Goal: Transaction & Acquisition: Purchase product/service

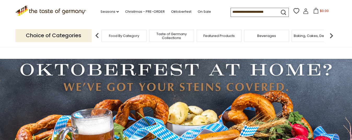
click at [118, 38] on div "Food By Category" at bounding box center [124, 36] width 45 height 12
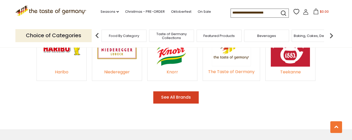
scroll to position [814, 0]
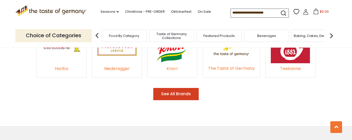
click at [175, 65] on div "Knorr" at bounding box center [172, 68] width 39 height 7
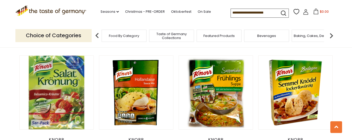
scroll to position [321, 0]
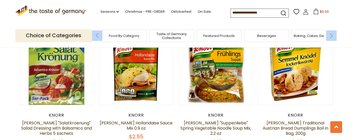
drag, startPoint x: 349, startPoint y: 44, endPoint x: 348, endPoint y: 52, distance: 8.2
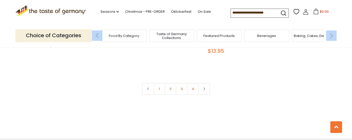
scroll to position [1196, 0]
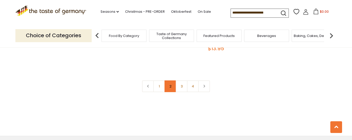
click at [172, 81] on link "2" at bounding box center [170, 87] width 12 height 12
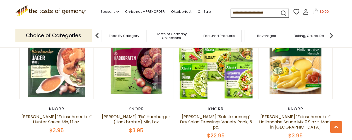
scroll to position [68, 0]
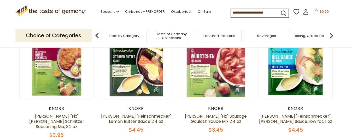
click at [240, 13] on input at bounding box center [253, 12] width 44 height 7
click at [284, 12] on icon "submit" at bounding box center [283, 13] width 7 height 7
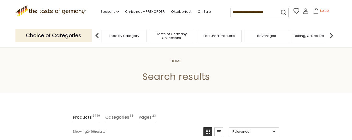
click at [126, 35] on span "Food By Category" at bounding box center [124, 36] width 30 height 4
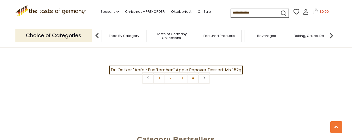
scroll to position [1191, 0]
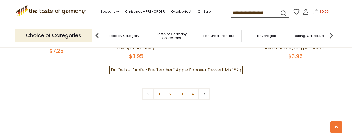
click at [313, 37] on span "Baking, Cakes, Desserts" at bounding box center [314, 36] width 40 height 4
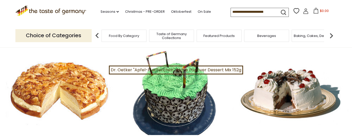
click at [218, 35] on span "Featured Products" at bounding box center [218, 36] width 31 height 4
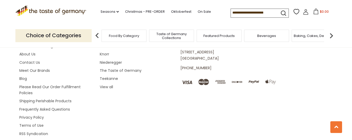
scroll to position [840, 0]
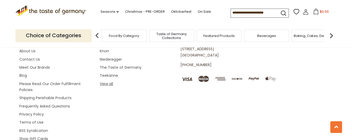
click at [102, 81] on link "View all" at bounding box center [106, 83] width 13 height 5
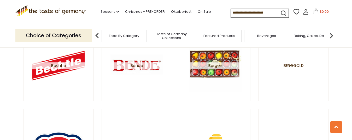
scroll to position [460, 0]
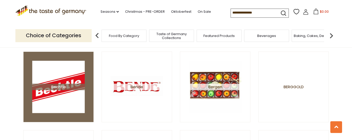
click at [52, 88] on span "Bechtle" at bounding box center [58, 87] width 52 height 7
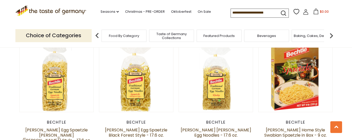
scroll to position [316, 0]
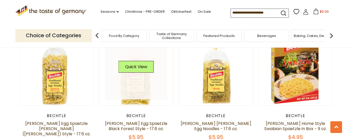
click at [141, 69] on div "Quick View" at bounding box center [135, 69] width 35 height 16
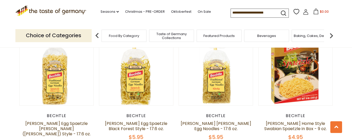
click at [139, 105] on article "Quick View Bechtle Bechtle Egg Spaetzle Black Forest Style - 17.6 oz. $5.95" at bounding box center [136, 86] width 74 height 109
click at [144, 121] on link "[PERSON_NAME] Egg Spaetzle Black Forest Style - 17.6 oz." at bounding box center [136, 126] width 62 height 11
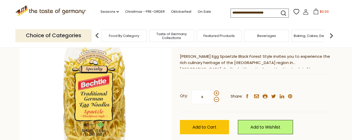
scroll to position [84, 0]
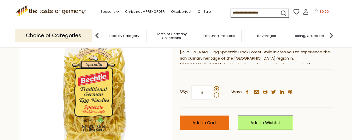
click at [205, 124] on span "Add to Cart" at bounding box center [204, 123] width 24 height 6
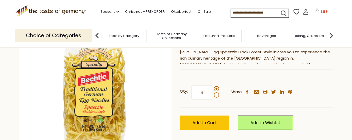
click at [128, 34] on span "Food By Category" at bounding box center [124, 36] width 30 height 4
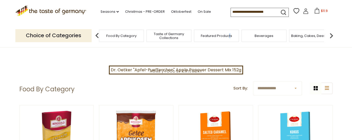
click at [232, 38] on div "Featured Products" at bounding box center [216, 36] width 45 height 12
click at [165, 38] on span "Taste of Germany Collections" at bounding box center [169, 36] width 42 height 8
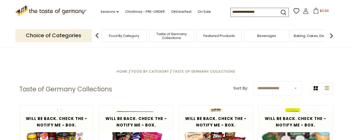
click at [166, 33] on span "Taste of Germany Collections" at bounding box center [172, 36] width 42 height 8
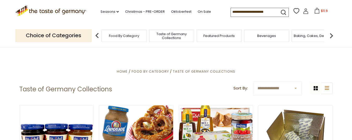
click at [239, 12] on input at bounding box center [253, 11] width 44 height 7
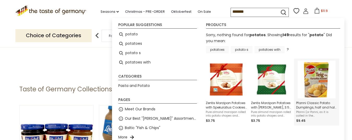
type input "*******"
click at [313, 81] on img "Pfanni Classic Potato Dumplings, half and half, 318g, 12 pc" at bounding box center [316, 80] width 38 height 38
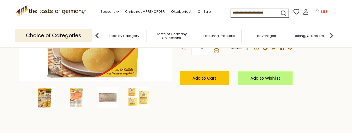
scroll to position [165, 0]
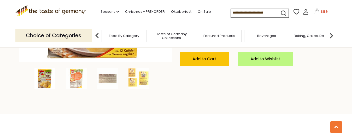
click at [281, 12] on icon "submit" at bounding box center [283, 13] width 7 height 7
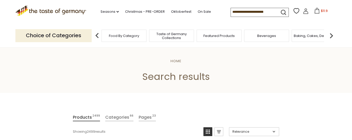
click at [236, 11] on input at bounding box center [253, 11] width 44 height 7
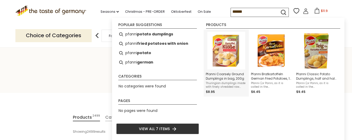
type input "******"
click at [223, 57] on img "Pfanni Coarsely Ground Dumplings in bag, 200g" at bounding box center [226, 51] width 38 height 38
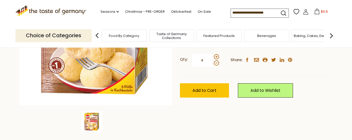
scroll to position [131, 0]
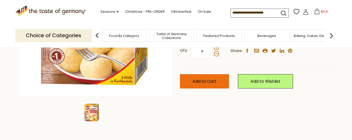
click at [203, 82] on span "Add to Cart" at bounding box center [204, 82] width 24 height 6
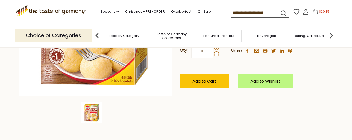
click at [234, 10] on input at bounding box center [253, 12] width 44 height 7
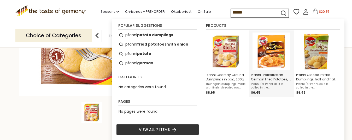
type input "******"
click at [267, 48] on img "Pfanni Bratkartoffeln German Fried Potatoes, 14 oz" at bounding box center [271, 52] width 38 height 38
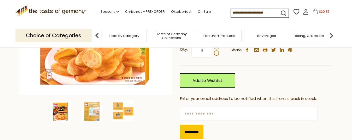
scroll to position [134, 0]
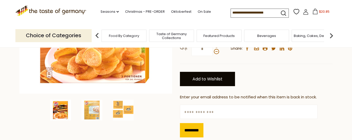
click at [216, 80] on link "Add to Wishlist" at bounding box center [207, 79] width 55 height 14
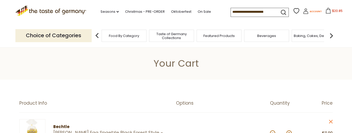
click at [305, 10] on icon at bounding box center [306, 9] width 2 height 2
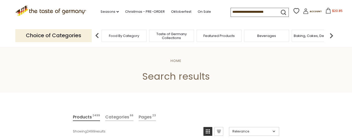
click at [238, 11] on input at bounding box center [253, 11] width 44 height 7
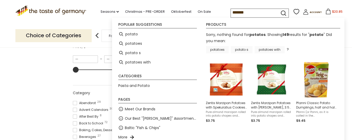
scroll to position [110, 0]
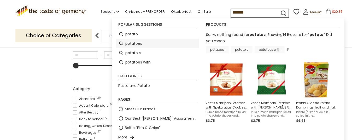
click at [132, 43] on li "potatoes" at bounding box center [157, 43] width 83 height 9
type input "********"
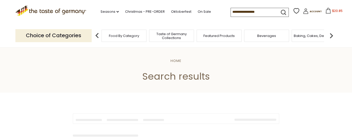
type input "********"
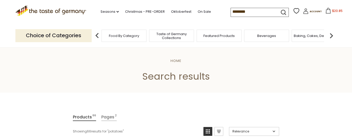
click at [282, 11] on icon "submit" at bounding box center [283, 12] width 5 height 5
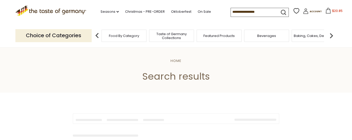
type input "********"
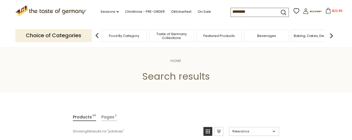
click at [127, 35] on span "Food By Category" at bounding box center [124, 36] width 30 height 4
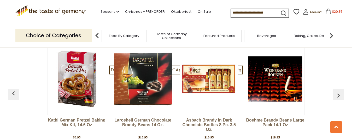
scroll to position [1314, 0]
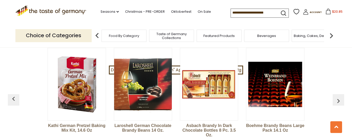
click at [211, 124] on link "Asbach Brandy in Dark Chocolate Bottles 8 pc. 3.5 oz." at bounding box center [209, 132] width 58 height 16
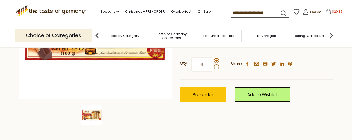
scroll to position [130, 0]
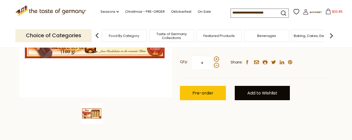
click at [272, 94] on link "Add to Wishlist" at bounding box center [262, 93] width 55 height 14
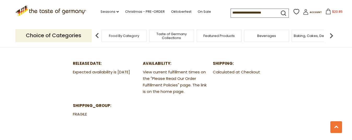
scroll to position [298, 0]
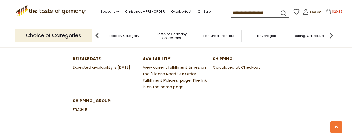
click at [227, 37] on span "Featured Products" at bounding box center [218, 36] width 31 height 4
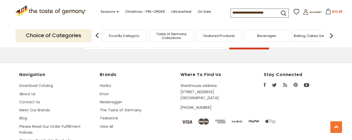
scroll to position [802, 0]
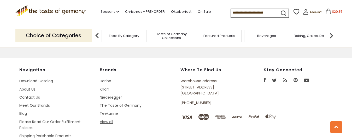
click at [106, 120] on link "View all" at bounding box center [106, 122] width 13 height 5
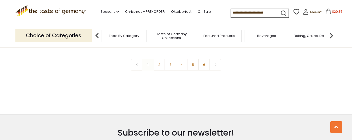
scroll to position [1013, 0]
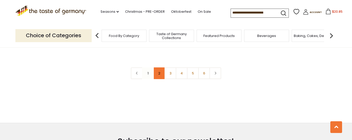
click at [158, 71] on link "2" at bounding box center [159, 74] width 12 height 12
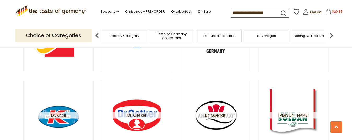
scroll to position [300, 0]
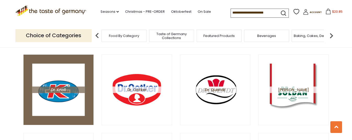
click at [57, 86] on img at bounding box center [58, 90] width 52 height 52
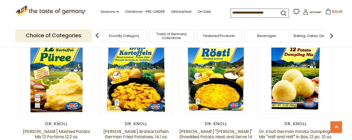
scroll to position [199, 0]
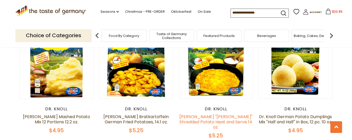
click at [215, 122] on link "Dr. Knoll "Roesti" Shredded Potato Heat and Serve 14 oz." at bounding box center [215, 122] width 73 height 16
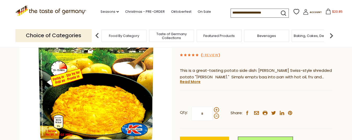
scroll to position [90, 0]
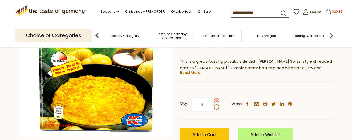
click at [216, 98] on span at bounding box center [216, 100] width 5 height 5
click at [213, 98] on input "*" at bounding box center [201, 105] width 21 height 14
click at [215, 105] on span at bounding box center [216, 107] width 5 height 5
click at [213, 98] on input "*" at bounding box center [201, 105] width 21 height 14
click at [218, 98] on span at bounding box center [216, 100] width 5 height 5
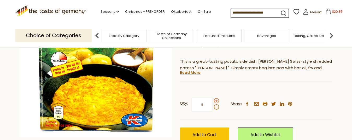
click at [213, 98] on input "*" at bounding box center [201, 105] width 21 height 14
type input "*"
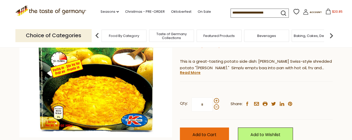
click at [209, 132] on span "Add to Cart" at bounding box center [204, 135] width 24 height 6
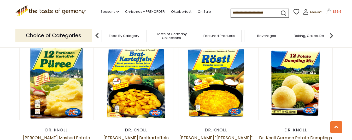
scroll to position [198, 0]
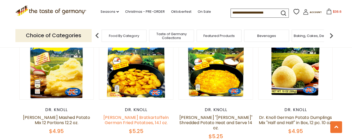
click at [150, 122] on link "[PERSON_NAME] Bratkartoffeln German Fried Potatoes, 14.1 oz." at bounding box center [135, 120] width 65 height 11
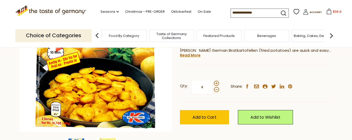
scroll to position [100, 0]
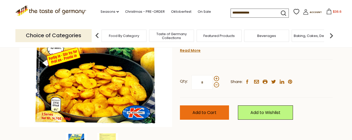
click at [209, 111] on span "Add to Cart" at bounding box center [204, 113] width 24 height 6
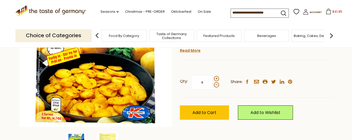
click at [127, 35] on span "Food By Category" at bounding box center [124, 36] width 30 height 4
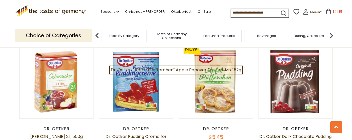
scroll to position [1099, 0]
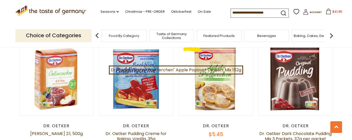
click at [122, 36] on span "Food By Category" at bounding box center [124, 36] width 30 height 4
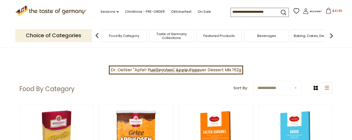
click at [68, 34] on p "Choice of Categories" at bounding box center [53, 35] width 76 height 13
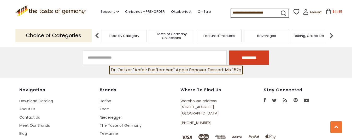
scroll to position [1487, 0]
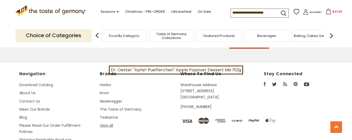
click at [108, 123] on link "View all" at bounding box center [106, 125] width 13 height 5
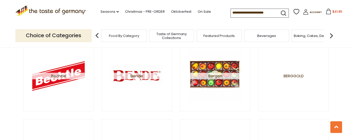
scroll to position [482, 0]
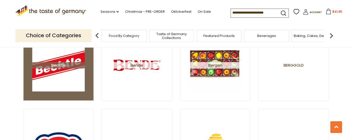
click at [58, 65] on span "Bechtle" at bounding box center [58, 65] width 52 height 7
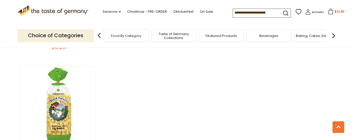
scroll to position [431, 0]
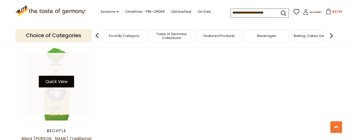
click at [58, 76] on button "Quick View" at bounding box center [56, 82] width 35 height 12
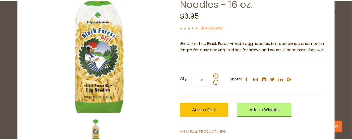
scroll to position [59, 0]
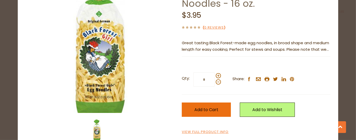
click at [194, 110] on span "Add to Cart" at bounding box center [206, 110] width 24 height 6
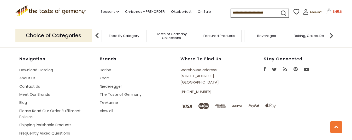
scroll to position [646, 0]
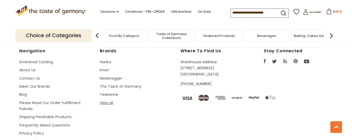
click at [108, 100] on link "View all" at bounding box center [106, 102] width 13 height 5
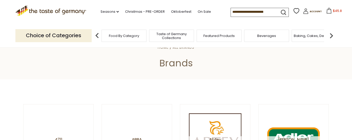
scroll to position [26, 0]
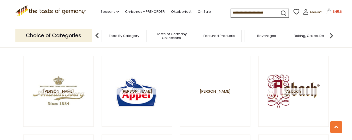
drag, startPoint x: 349, startPoint y: 21, endPoint x: 348, endPoint y: 23, distance: 3.2
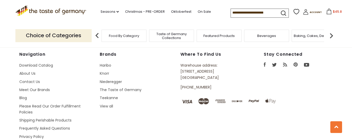
scroll to position [1160, 0]
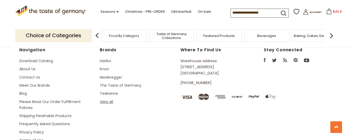
click at [107, 100] on link "View all" at bounding box center [106, 101] width 13 height 5
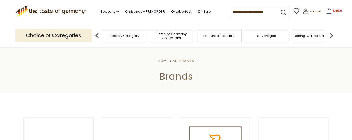
click at [190, 62] on span "All Brands" at bounding box center [183, 60] width 22 height 5
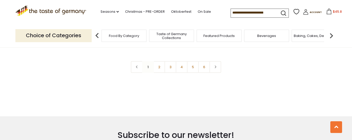
scroll to position [1021, 0]
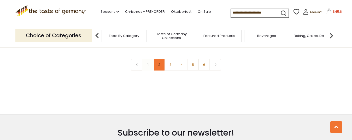
click at [158, 65] on link "2" at bounding box center [159, 65] width 12 height 12
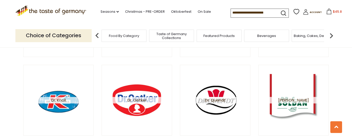
scroll to position [304, 0]
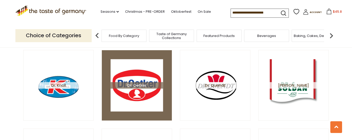
click at [135, 92] on img at bounding box center [137, 85] width 52 height 52
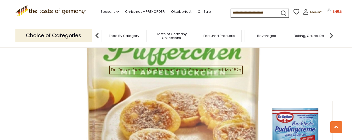
scroll to position [905, 0]
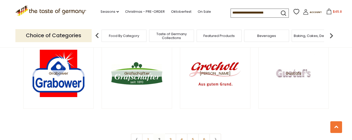
scroll to position [957, 0]
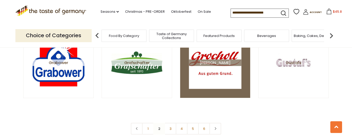
click at [221, 59] on span "[PERSON_NAME]" at bounding box center [215, 62] width 52 height 7
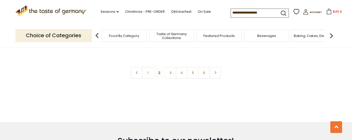
scroll to position [1005, 0]
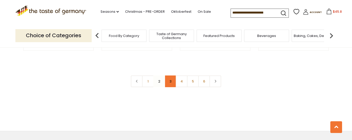
click at [170, 78] on link "3" at bounding box center [170, 82] width 12 height 12
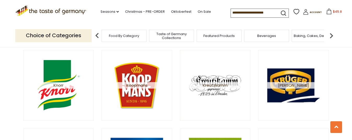
scroll to position [685, 0]
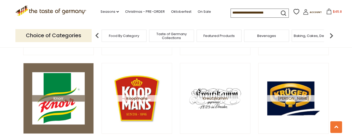
click at [51, 105] on img at bounding box center [58, 98] width 52 height 52
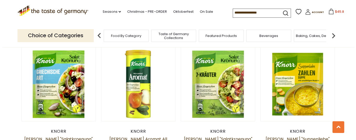
scroll to position [823, 0]
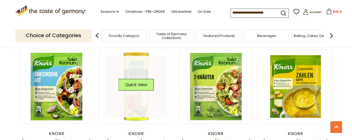
click at [137, 82] on div "Quick View" at bounding box center [135, 87] width 35 height 16
click at [136, 79] on button "Quick View" at bounding box center [135, 85] width 35 height 12
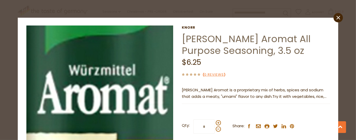
click at [97, 81] on img at bounding box center [99, 99] width 147 height 147
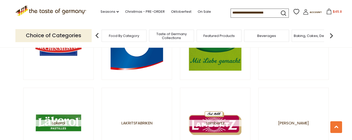
scroll to position [822, 0]
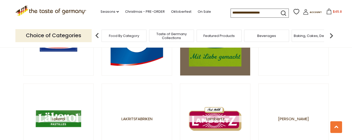
click at [226, 58] on img at bounding box center [215, 40] width 52 height 52
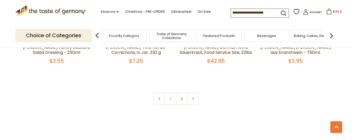
scroll to position [1158, 0]
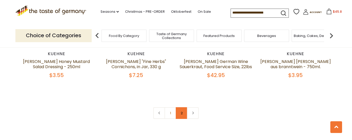
click at [183, 108] on link "2" at bounding box center [182, 114] width 12 height 12
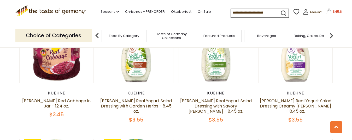
scroll to position [706, 0]
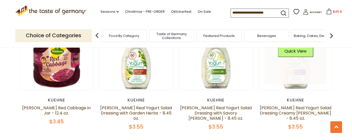
click at [300, 73] on link at bounding box center [295, 53] width 62 height 62
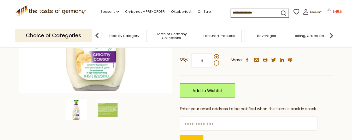
scroll to position [153, 0]
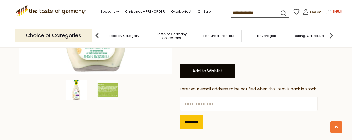
click at [226, 67] on link "Add to Wishlist" at bounding box center [207, 71] width 55 height 14
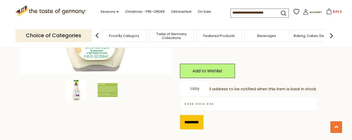
click at [201, 104] on input "text" at bounding box center [248, 104] width 137 height 14
drag, startPoint x: 196, startPoint y: 103, endPoint x: 206, endPoint y: 102, distance: 10.5
click at [206, 102] on input "*********" at bounding box center [248, 104] width 137 height 14
type input "**********"
click at [191, 122] on input "*********" at bounding box center [191, 122] width 23 height 14
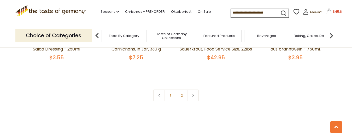
scroll to position [1183, 0]
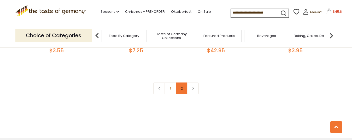
click at [180, 83] on link "2" at bounding box center [182, 89] width 12 height 12
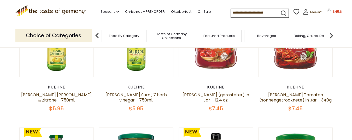
scroll to position [68, 0]
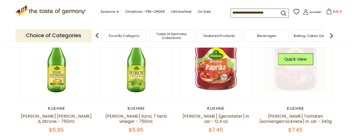
click at [301, 80] on link at bounding box center [295, 61] width 62 height 62
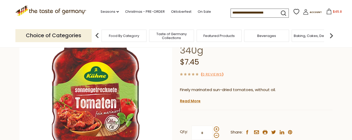
scroll to position [65, 0]
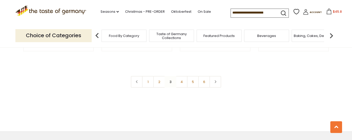
scroll to position [1012, 0]
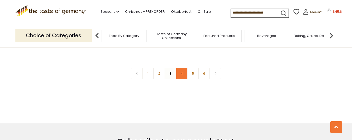
click at [182, 74] on link "4" at bounding box center [182, 74] width 12 height 12
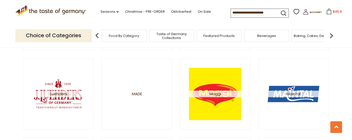
scroll to position [300, 0]
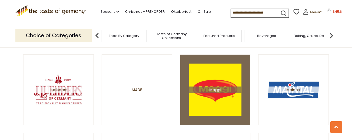
click at [215, 91] on span "Maggi" at bounding box center [215, 90] width 52 height 7
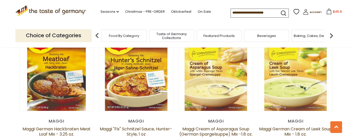
scroll to position [303, 0]
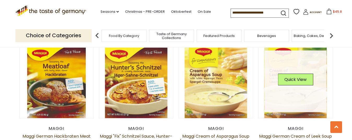
click at [297, 66] on link at bounding box center [295, 82] width 62 height 62
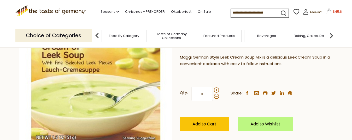
scroll to position [84, 0]
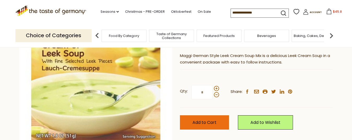
click at [213, 122] on span "Add to Cart" at bounding box center [204, 123] width 24 height 6
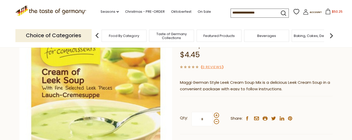
scroll to position [55, 0]
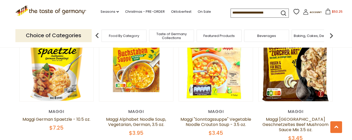
scroll to position [457, 0]
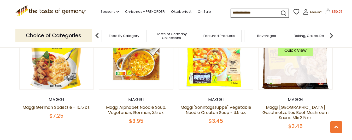
click at [311, 65] on link at bounding box center [295, 53] width 62 height 62
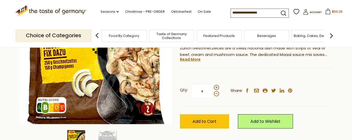
scroll to position [109, 0]
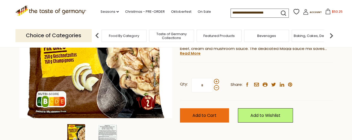
click at [212, 113] on span "Add to Cart" at bounding box center [204, 116] width 24 height 6
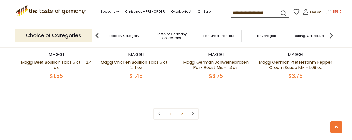
scroll to position [1142, 0]
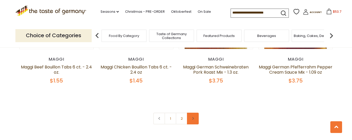
click at [193, 113] on link at bounding box center [193, 119] width 12 height 12
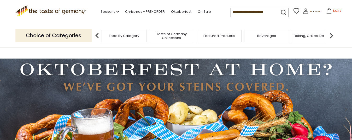
click at [326, 11] on icon at bounding box center [329, 11] width 6 height 6
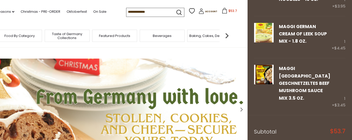
scroll to position [252, 0]
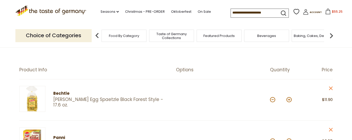
scroll to position [62, 0]
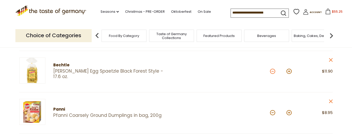
click at [273, 71] on button at bounding box center [272, 71] width 5 height 5
type input "*"
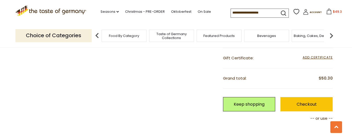
scroll to position [466, 0]
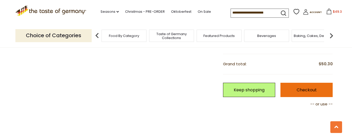
click at [311, 89] on link "Checkout" at bounding box center [306, 90] width 52 height 14
